Goal: Information Seeking & Learning: Learn about a topic

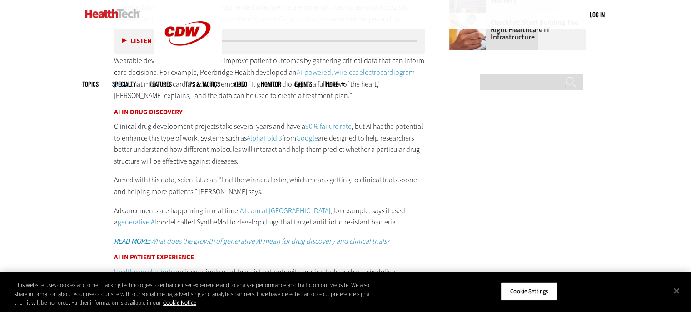
scroll to position [1231, 0]
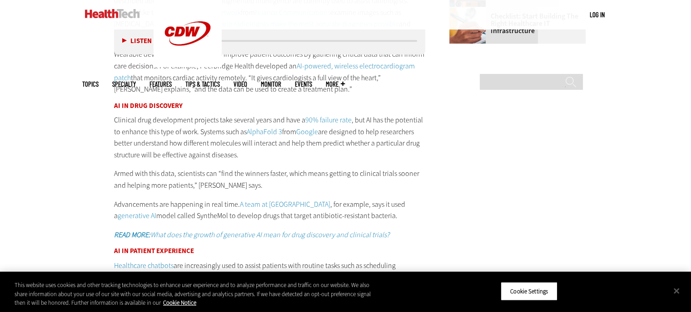
click at [476, 181] on main "Home » Artificial Intelligence Close New AI Research From CDW See how IT leader…" at bounding box center [345, 166] width 527 height 2151
click at [641, 215] on div "Become an Insider Sign up [DATE] to receive premium content! Sign Up MENU Log i…" at bounding box center [345, 139] width 691 height 2740
click at [516, 125] on main "Home » Artificial Intelligence Close New AI Research From CDW See how IT leader…" at bounding box center [345, 166] width 527 height 2151
drag, startPoint x: 200, startPoint y: 107, endPoint x: 239, endPoint y: 134, distance: 47.6
click at [239, 134] on p "Clinical drug development projects take several years and have a 90% failure ra…" at bounding box center [270, 137] width 312 height 46
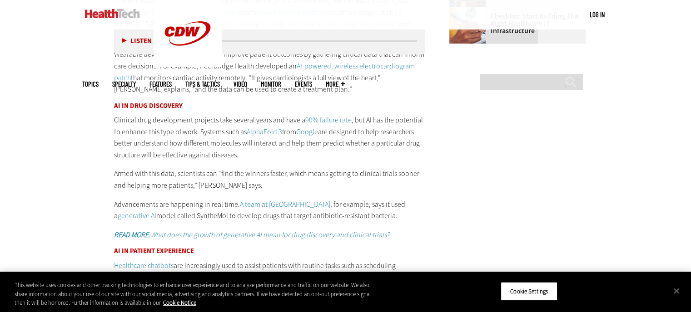
copy p "Systems such as AlphaFold 3 from Google are designed to help researchers better…"
click at [443, 185] on main "Home » Artificial Intelligence Close New AI Research From CDW See how IT leader…" at bounding box center [345, 166] width 527 height 2151
drag, startPoint x: 115, startPoint y: 179, endPoint x: 396, endPoint y: 189, distance: 280.9
click at [396, 199] on p "Advancements are happening in real time. A team at [GEOGRAPHIC_DATA] , for exam…" at bounding box center [270, 210] width 312 height 23
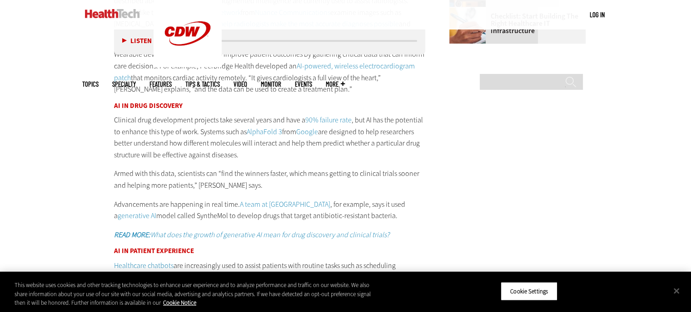
drag, startPoint x: 198, startPoint y: 105, endPoint x: 242, endPoint y: 129, distance: 49.4
click at [242, 129] on p "Clinical drug development projects take several years and have a 90% failure ra…" at bounding box center [270, 137] width 312 height 46
copy p "Systems such as AlphaFold 3 from Google are designed to help researchers better…"
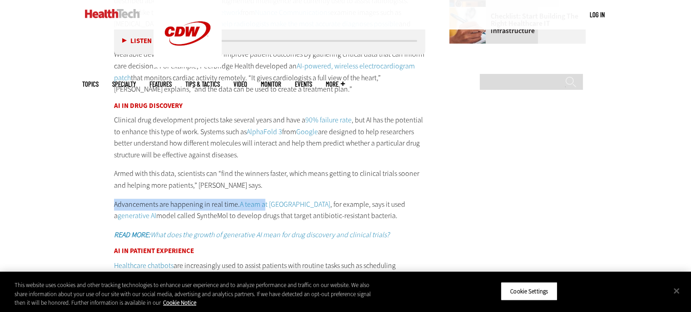
drag, startPoint x: 113, startPoint y: 179, endPoint x: 263, endPoint y: 180, distance: 149.9
click at [263, 180] on article "[DATE] Twitter Facebook LinkedIn Reddit Flipboard Email Artificial Intelligence…" at bounding box center [261, 176] width 330 height 2102
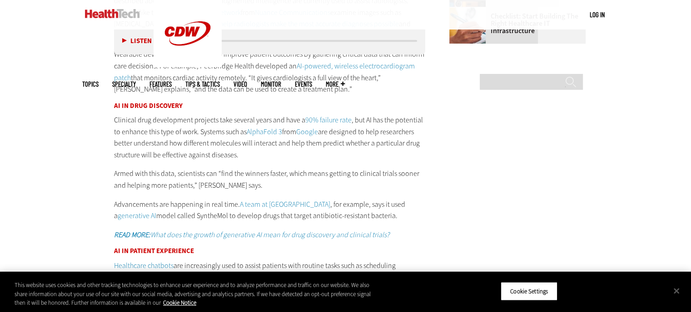
click at [97, 160] on article "[DATE] Twitter Facebook LinkedIn Reddit Flipboard Email Artificial Intelligence…" at bounding box center [261, 176] width 330 height 2102
drag, startPoint x: 110, startPoint y: 149, endPoint x: 393, endPoint y: 193, distance: 286.3
click at [393, 193] on article "[DATE] Twitter Facebook LinkedIn Reddit Flipboard Email Artificial Intelligence…" at bounding box center [261, 176] width 330 height 2102
copy div "Armed with this data, scientists can “find the winners faster, which means gett…"
click at [479, 221] on main "Home » Artificial Intelligence Close New AI Research From CDW See how IT leader…" at bounding box center [345, 166] width 527 height 2151
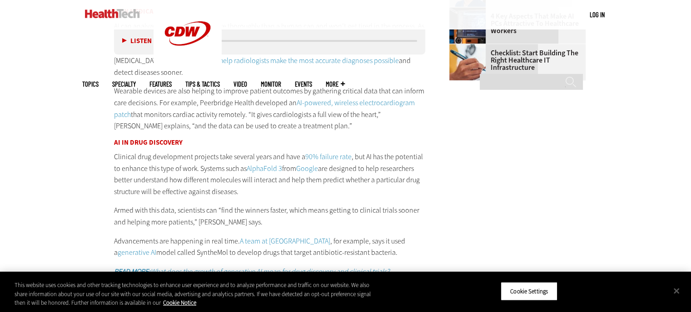
scroll to position [1225, 0]
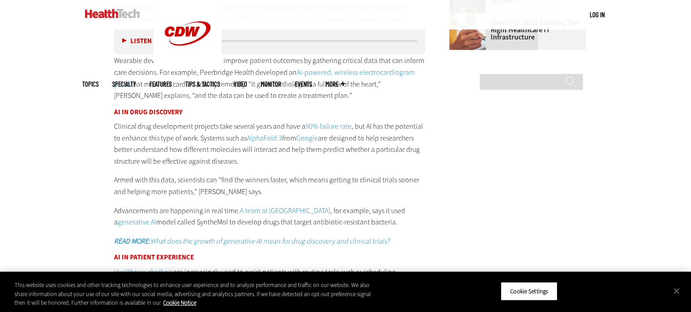
click at [564, 141] on main "Home » Artificial Intelligence Close New AI Research From CDW See how IT leader…" at bounding box center [345, 172] width 527 height 2151
